Goal: Book appointment/travel/reservation

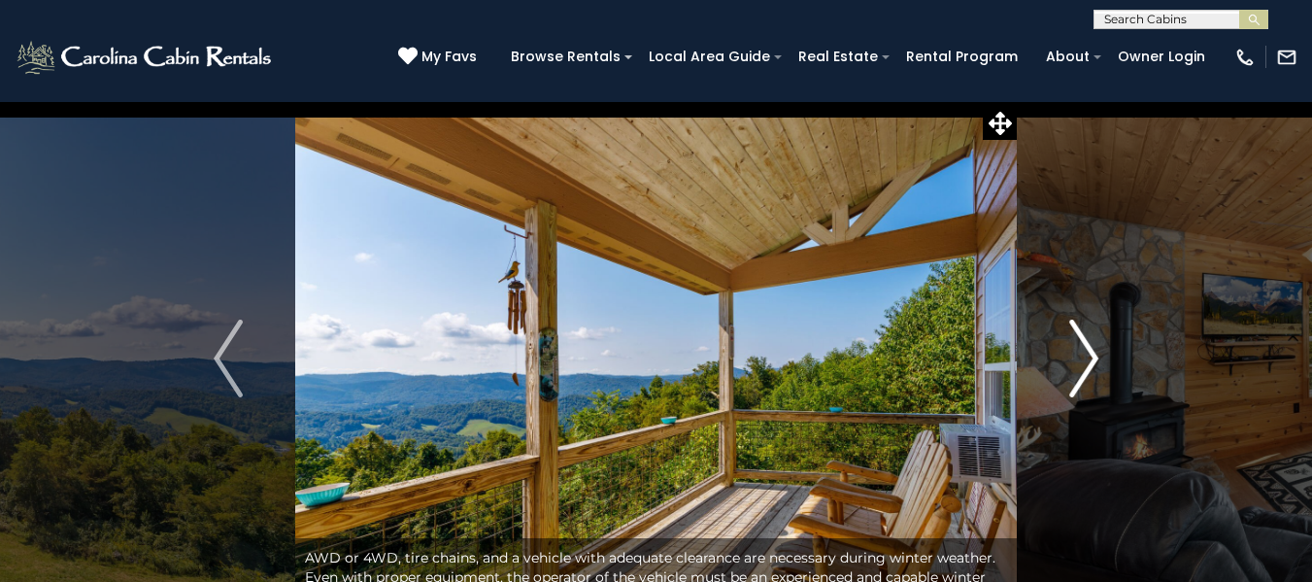
click at [1070, 364] on img "Next" at bounding box center [1083, 358] width 29 height 78
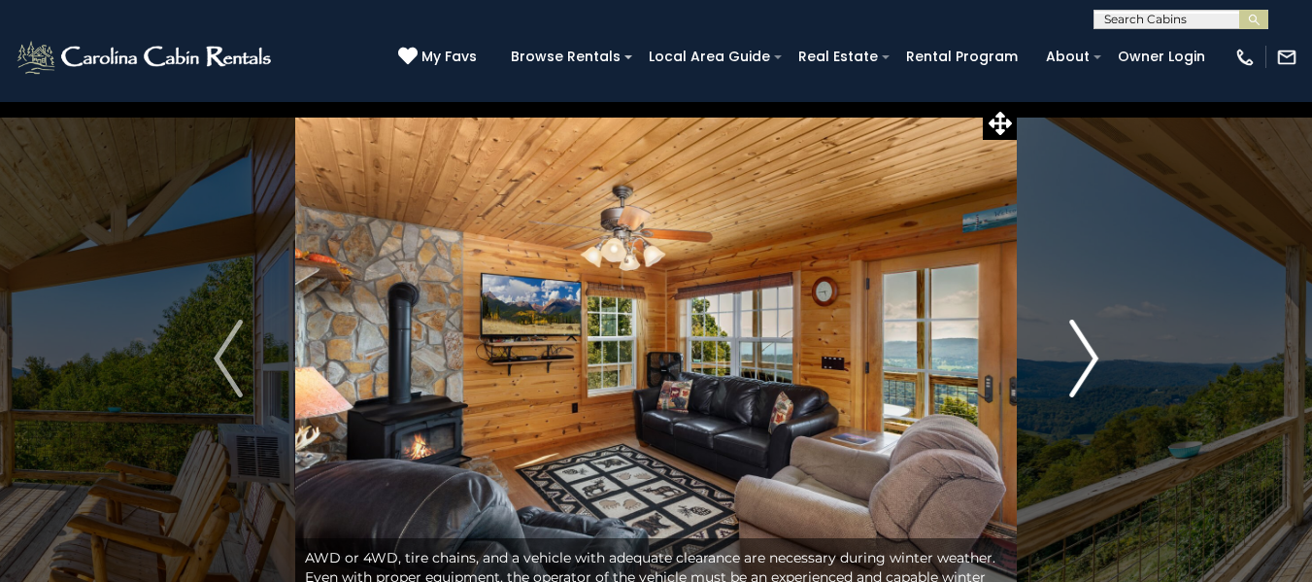
click at [1078, 359] on img "Next" at bounding box center [1083, 358] width 29 height 78
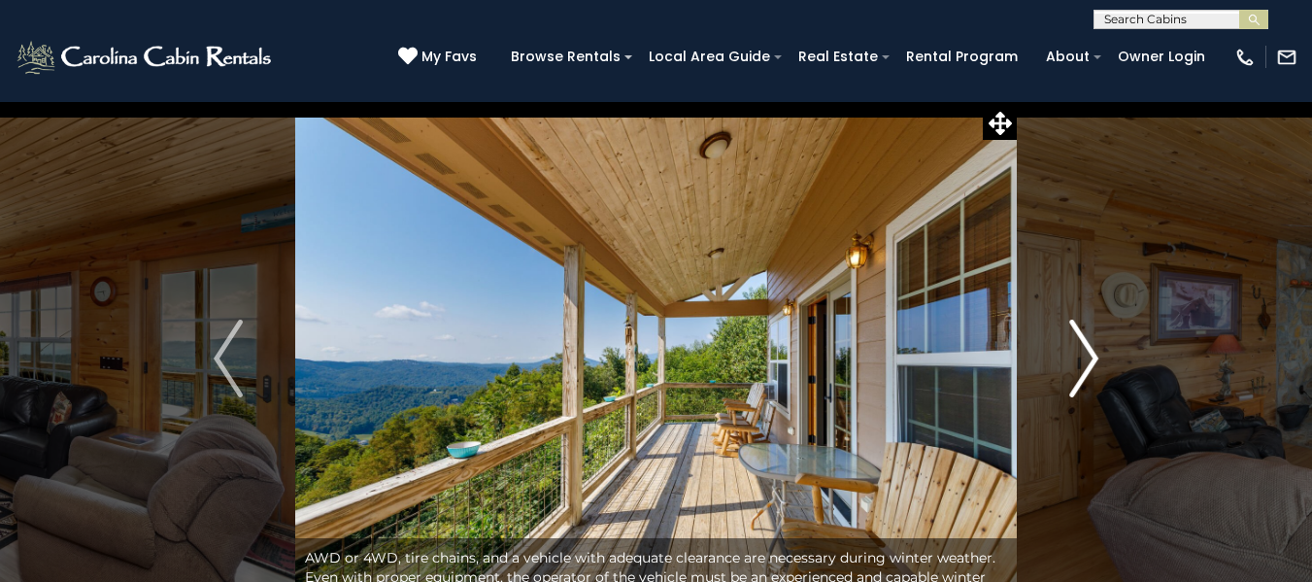
click at [1078, 359] on img "Next" at bounding box center [1083, 358] width 29 height 78
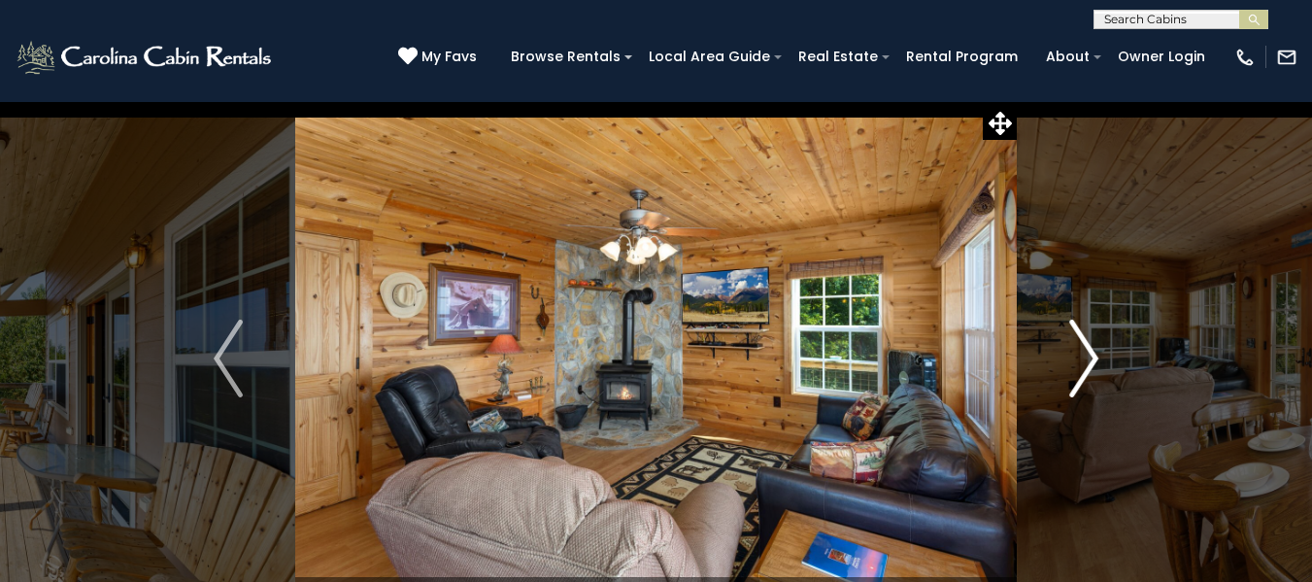
click at [1079, 359] on img "Next" at bounding box center [1083, 358] width 29 height 78
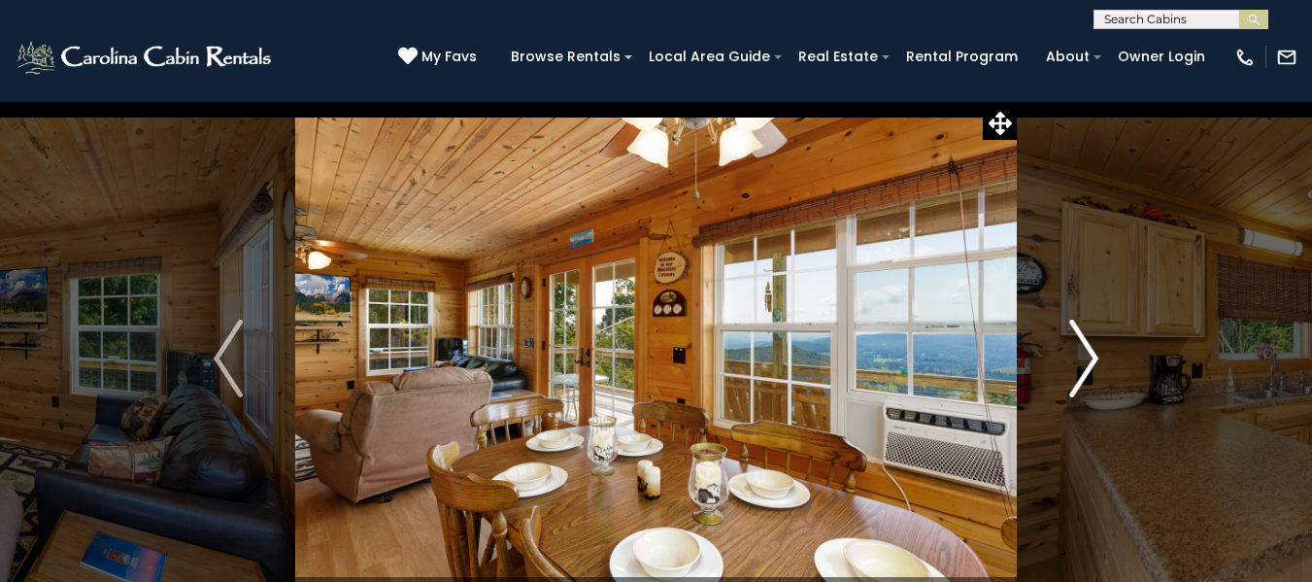
click at [1079, 359] on img "Next" at bounding box center [1083, 358] width 29 height 78
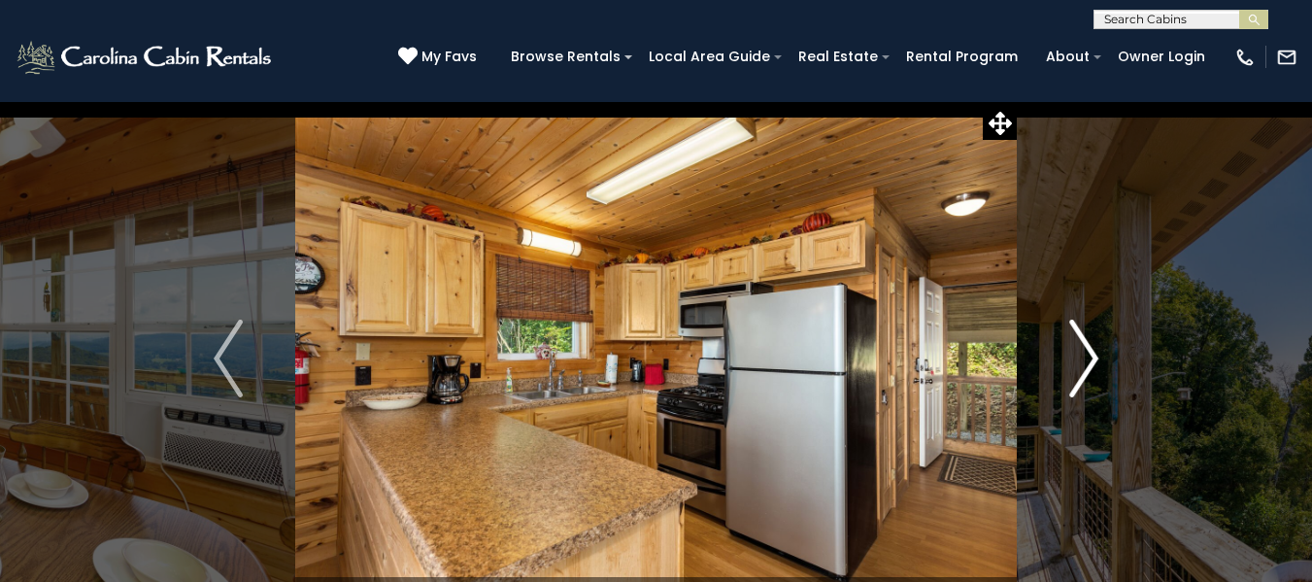
click at [1080, 359] on img "Next" at bounding box center [1083, 358] width 29 height 78
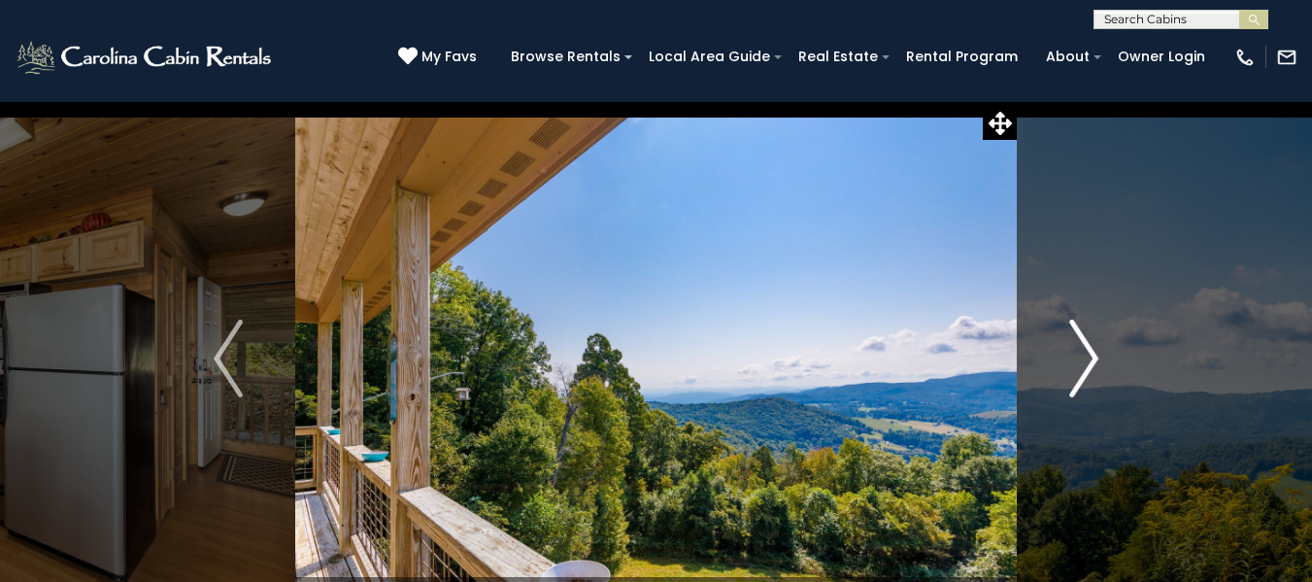
click at [1080, 359] on img "Next" at bounding box center [1083, 358] width 29 height 78
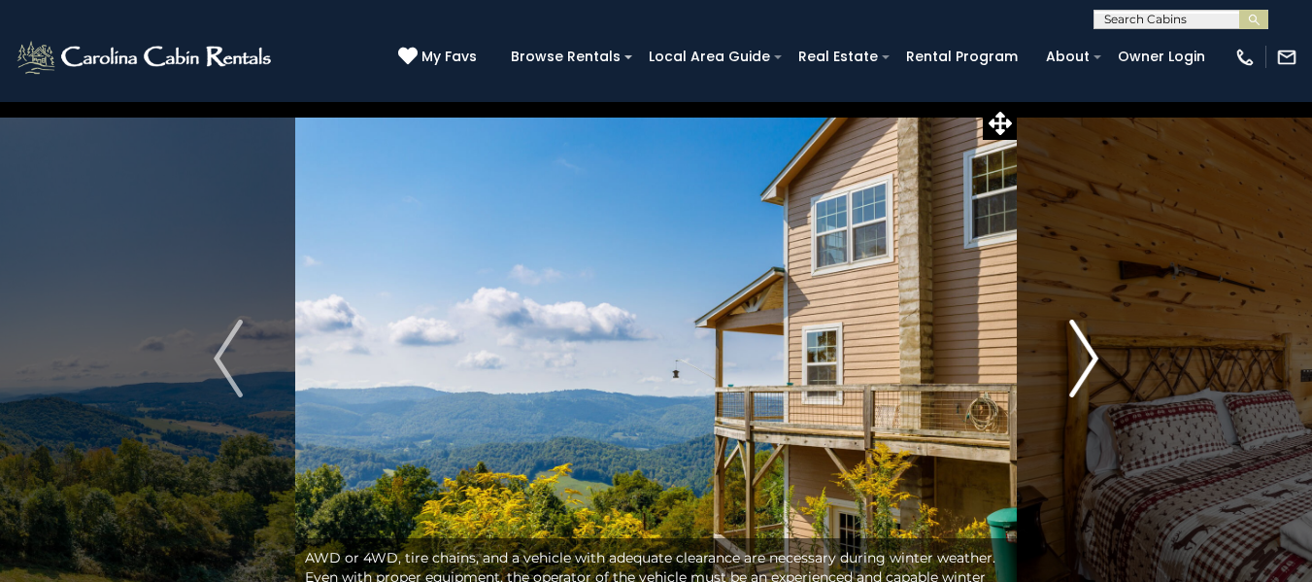
click at [1080, 359] on img "Next" at bounding box center [1083, 358] width 29 height 78
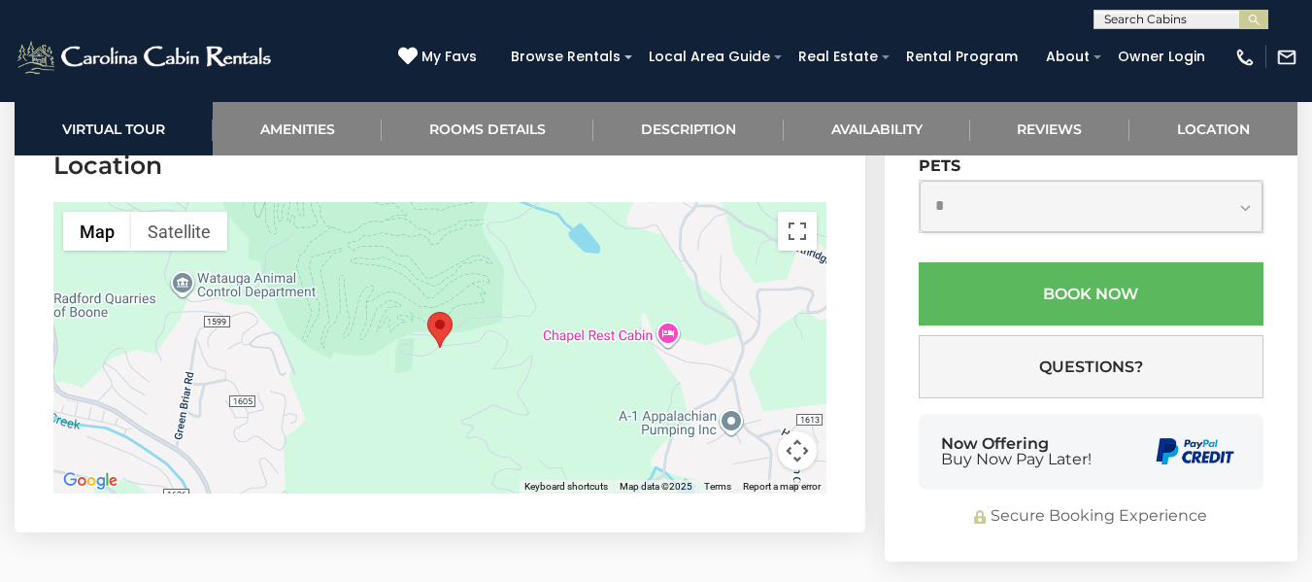
scroll to position [4272, 0]
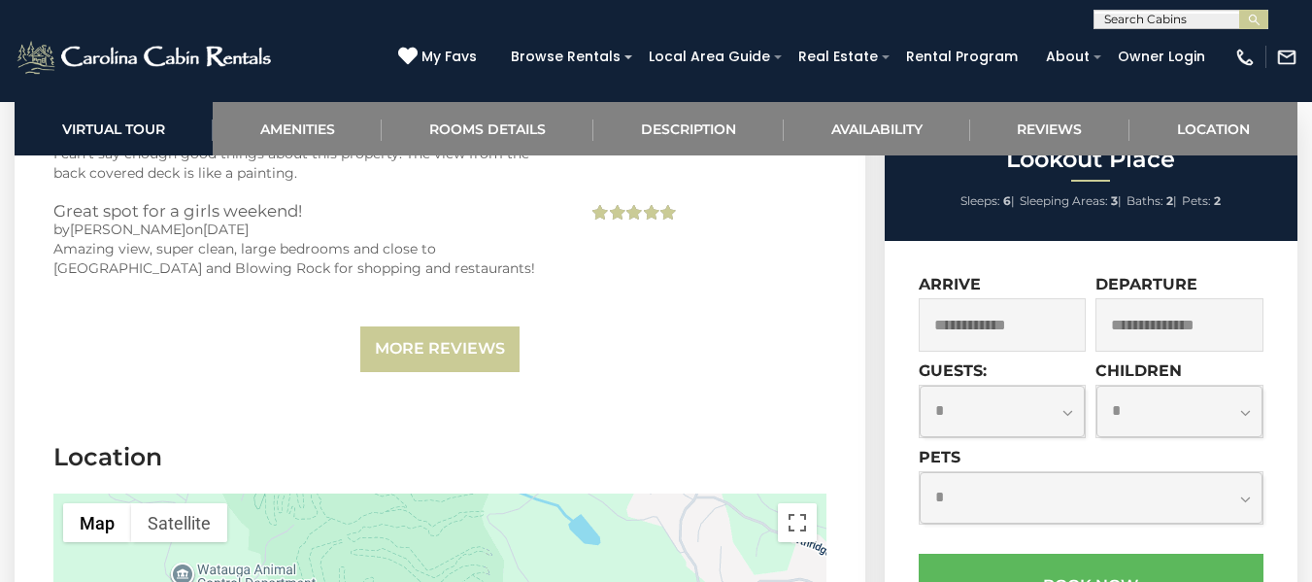
click at [1044, 298] on input "text" at bounding box center [1003, 324] width 168 height 53
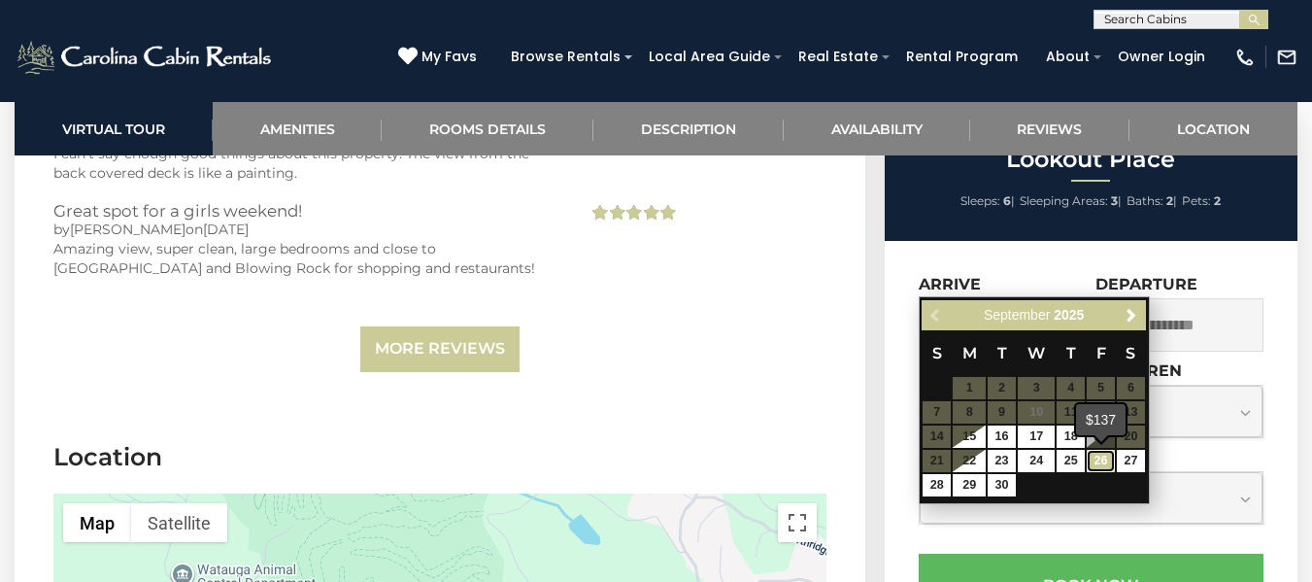
drag, startPoint x: 1100, startPoint y: 466, endPoint x: 1122, endPoint y: 433, distance: 39.9
click at [1100, 465] on link "26" at bounding box center [1101, 461] width 28 height 22
type input "**********"
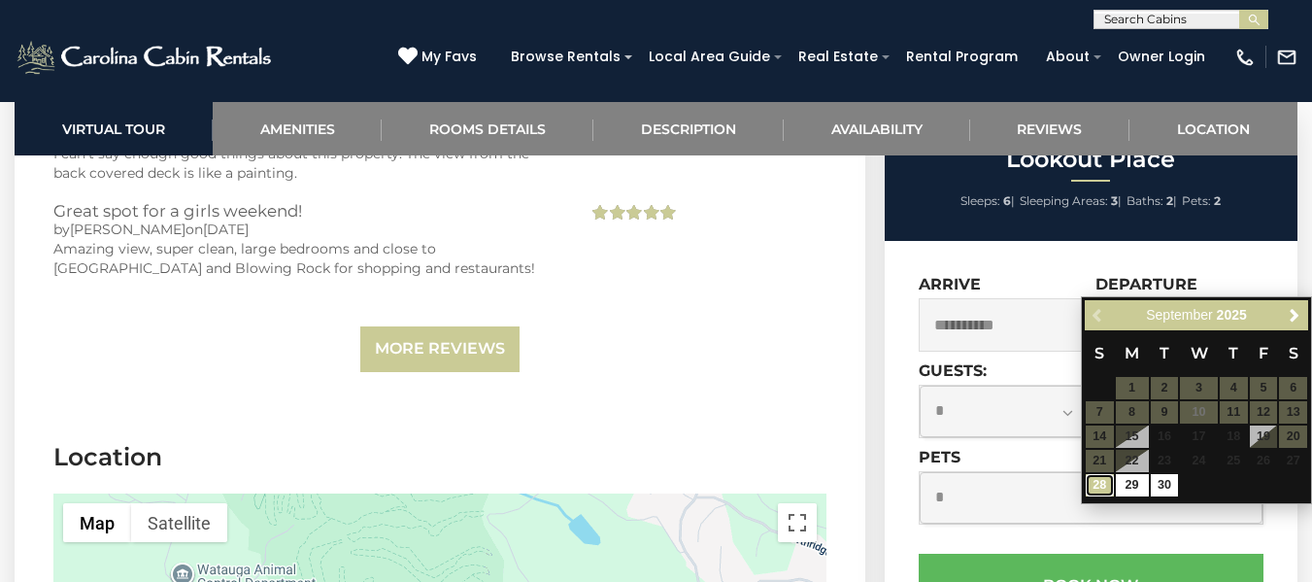
click at [1092, 483] on link "28" at bounding box center [1100, 485] width 28 height 22
type input "**********"
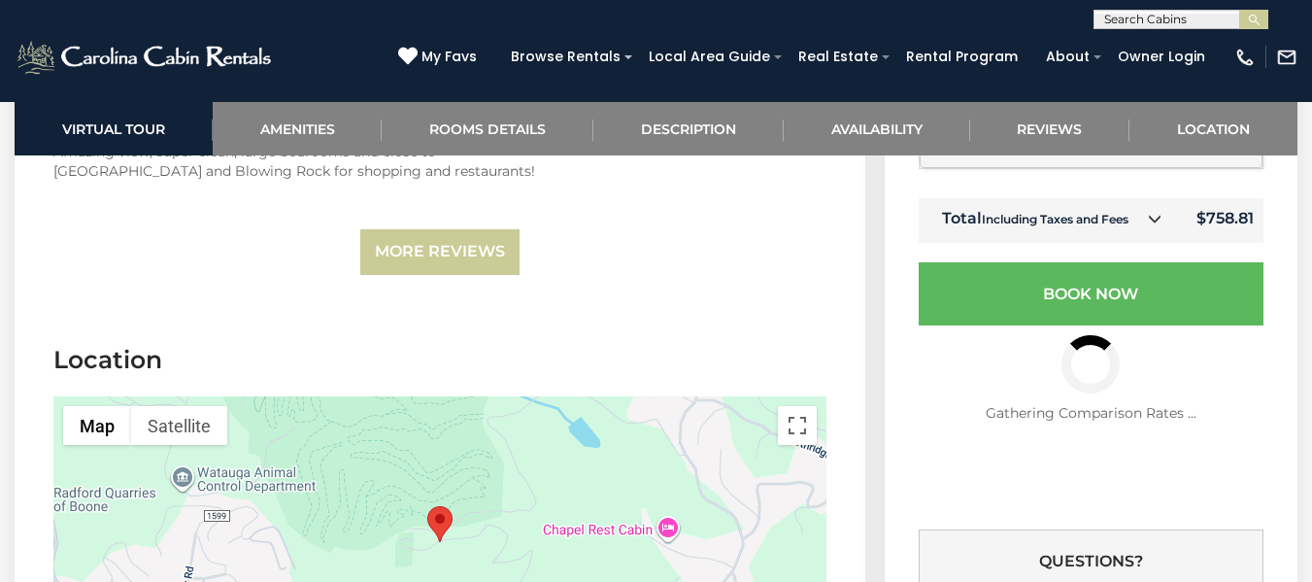
scroll to position [4564, 0]
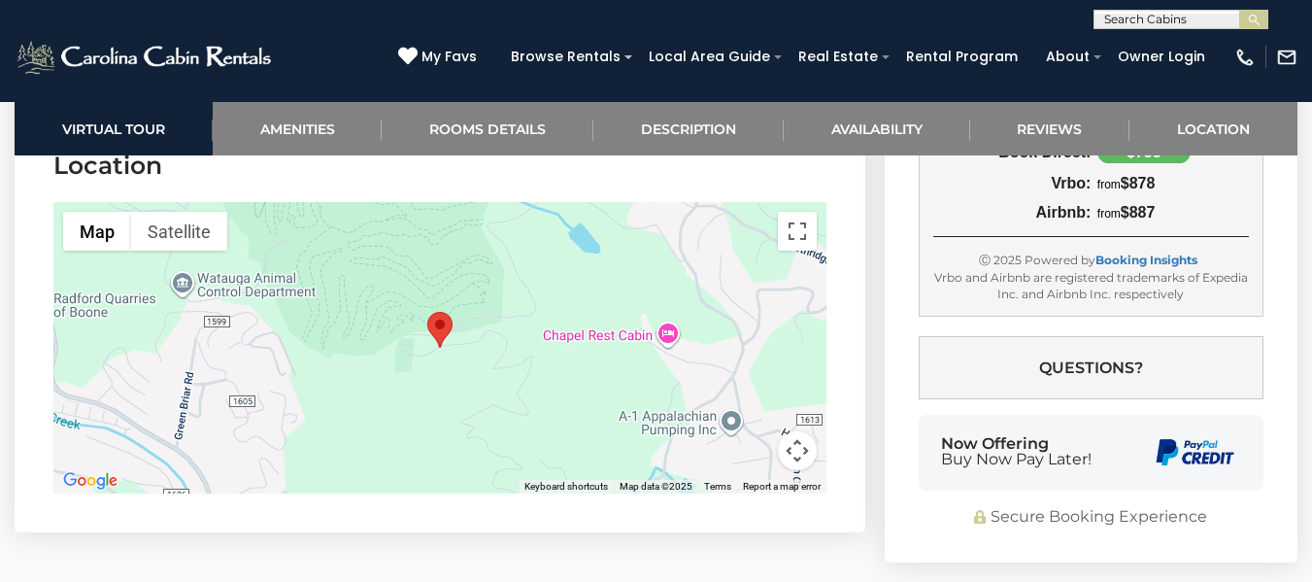
click at [477, 344] on div at bounding box center [439, 347] width 773 height 291
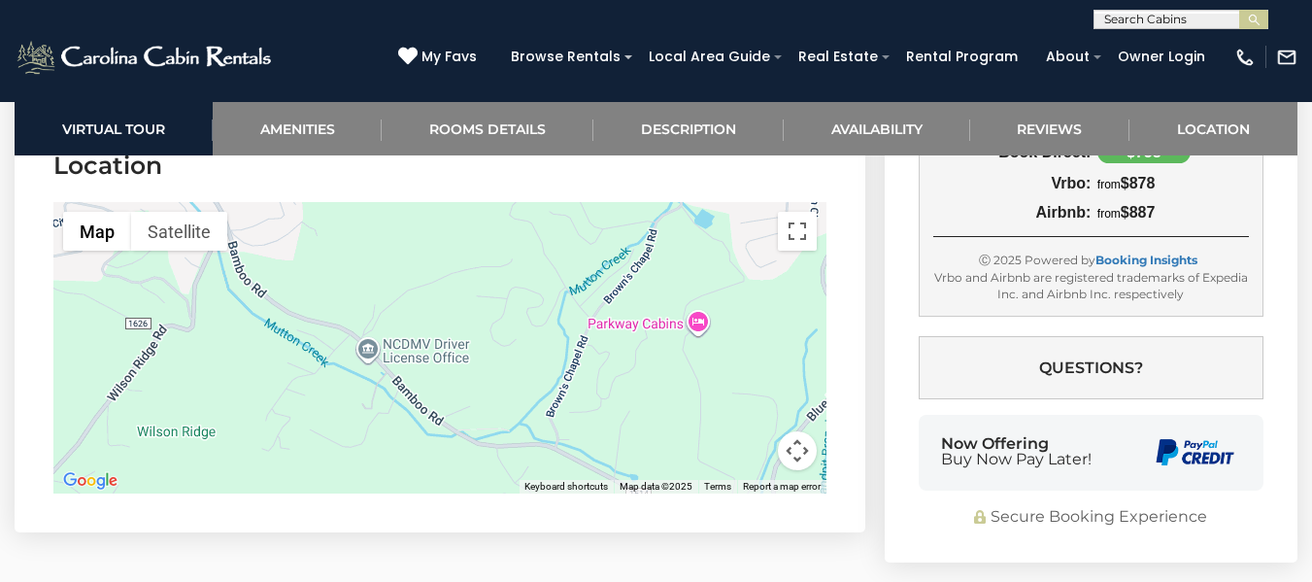
scroll to position [4467, 0]
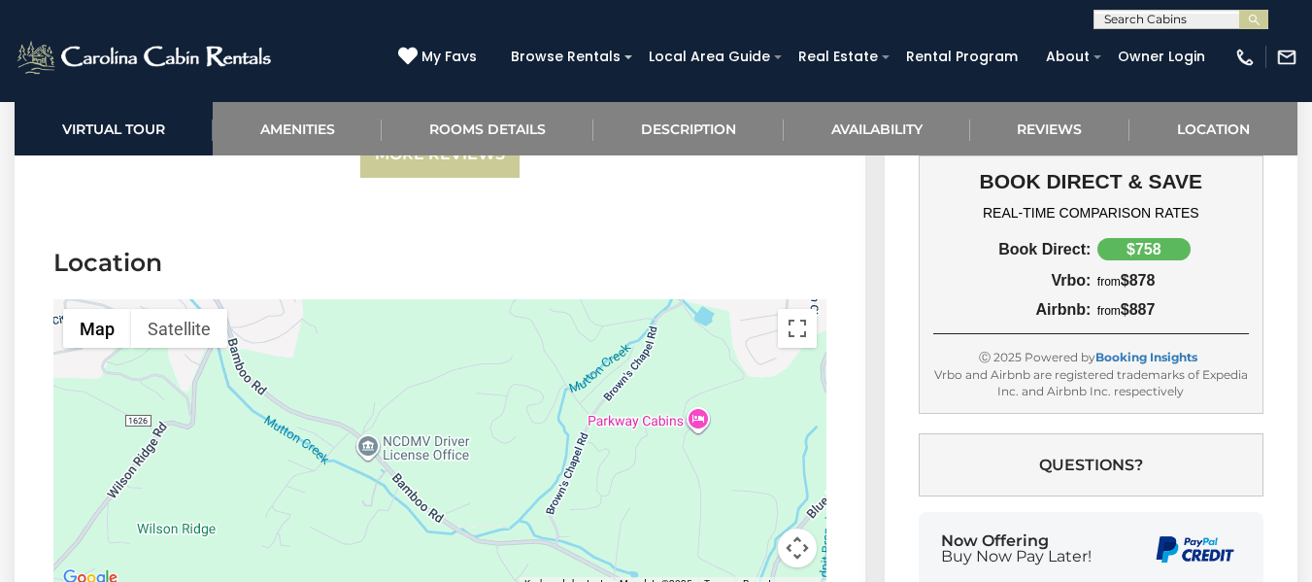
drag, startPoint x: 525, startPoint y: 293, endPoint x: 544, endPoint y: 315, distance: 28.2
click at [544, 315] on div at bounding box center [439, 444] width 773 height 291
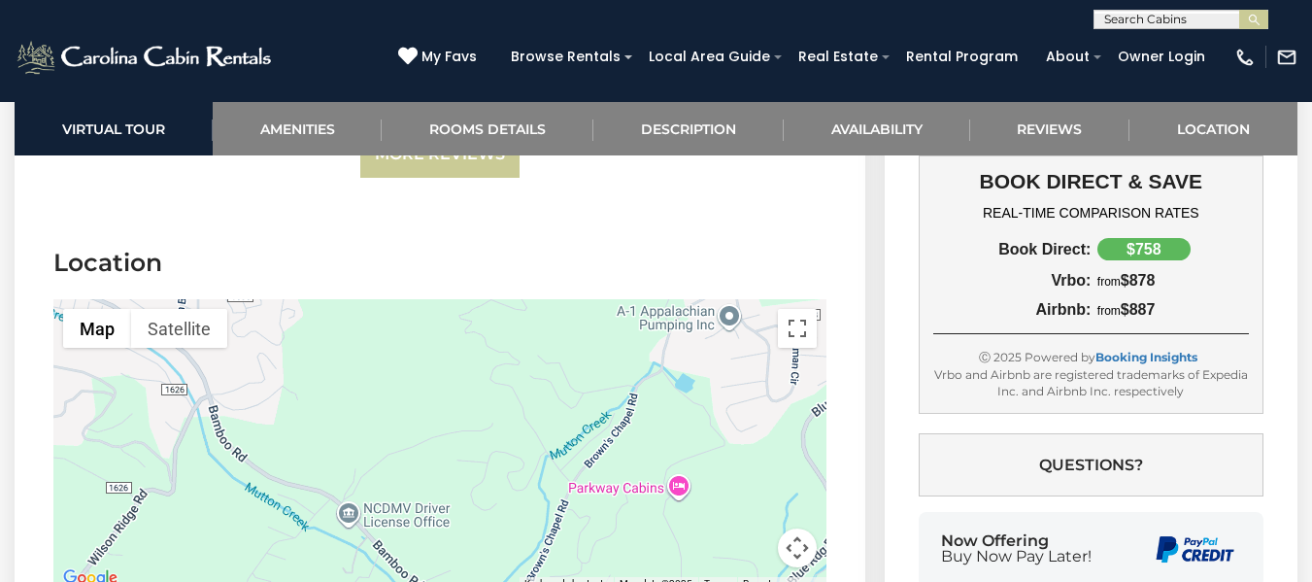
drag, startPoint x: 568, startPoint y: 400, endPoint x: 546, endPoint y: 481, distance: 83.6
click at [546, 481] on div at bounding box center [439, 444] width 773 height 291
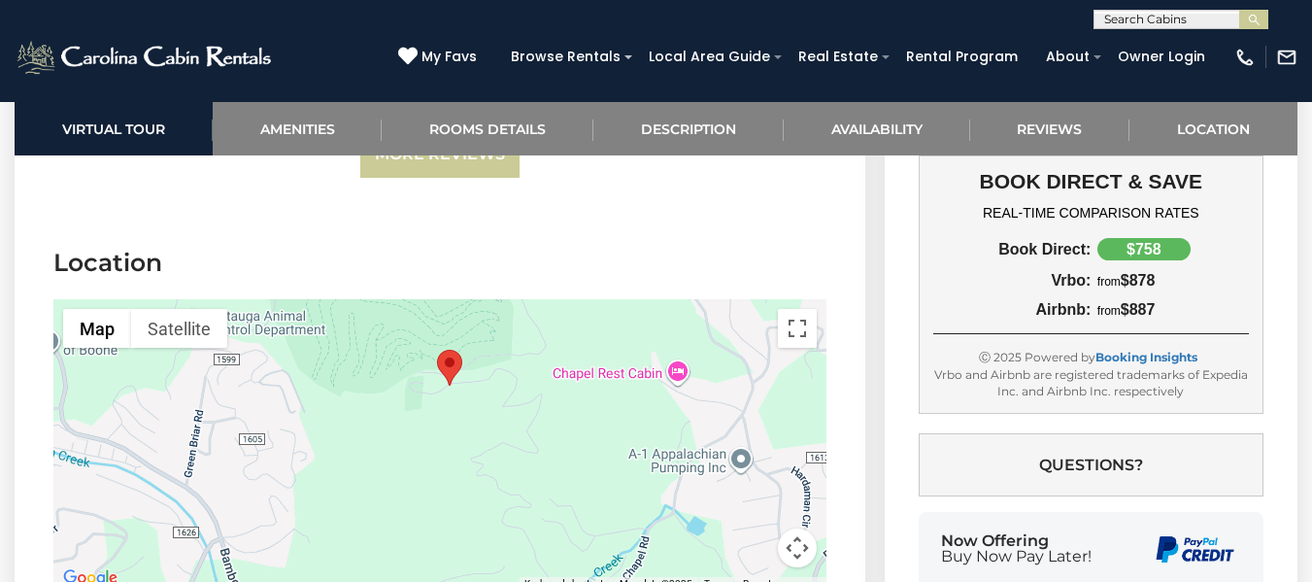
drag, startPoint x: 539, startPoint y: 341, endPoint x: 552, endPoint y: 472, distance: 131.7
click at [552, 472] on div at bounding box center [439, 444] width 773 height 291
